Goal: Task Accomplishment & Management: Manage account settings

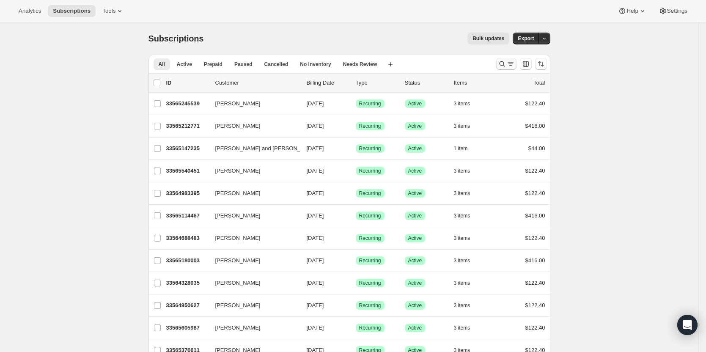
click at [512, 61] on icon "Search and filter results" at bounding box center [511, 64] width 8 height 8
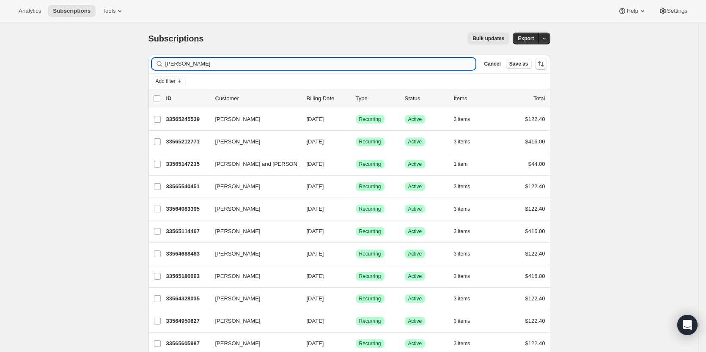
type input "[PERSON_NAME]"
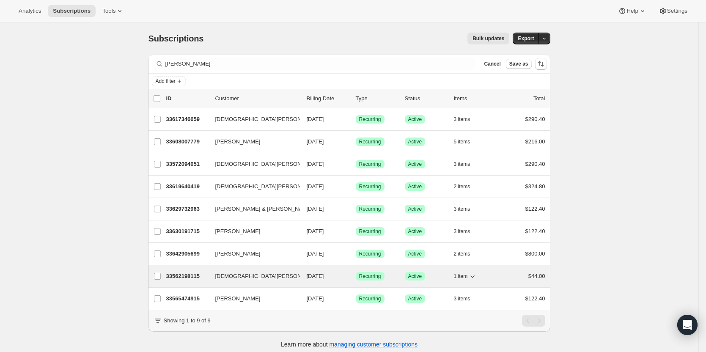
click at [181, 277] on p "33562198115" at bounding box center [187, 276] width 42 height 8
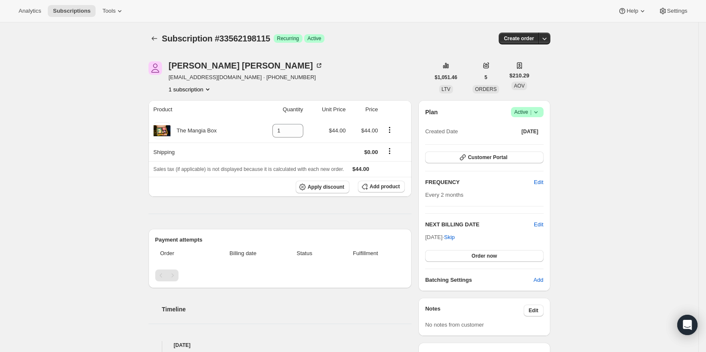
click at [540, 113] on icon at bounding box center [536, 112] width 8 height 8
click at [534, 146] on span "Cancel subscription" at bounding box center [530, 143] width 48 height 6
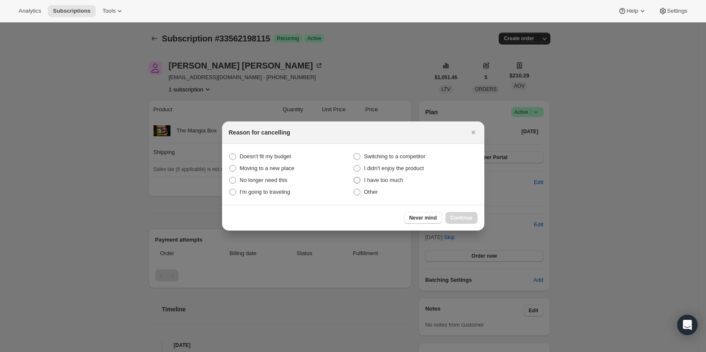
click at [375, 180] on span "I have too much" at bounding box center [383, 180] width 39 height 6
click at [354, 177] on much "I have too much" at bounding box center [354, 177] width 0 height 0
radio much "true"
click at [458, 216] on span "Continue" at bounding box center [462, 218] width 22 height 7
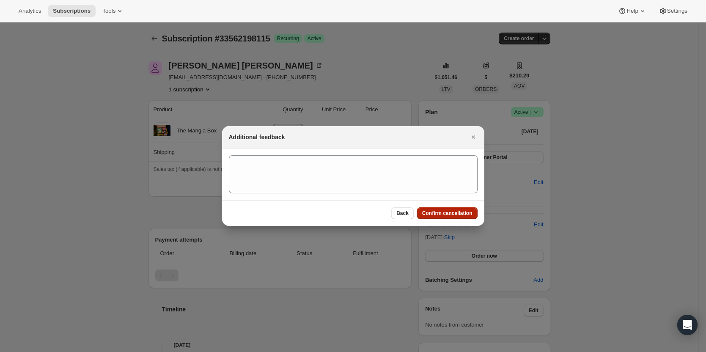
click at [448, 218] on button "Confirm cancellation" at bounding box center [447, 213] width 61 height 12
